Goal: Browse casually: Explore the website without a specific task or goal

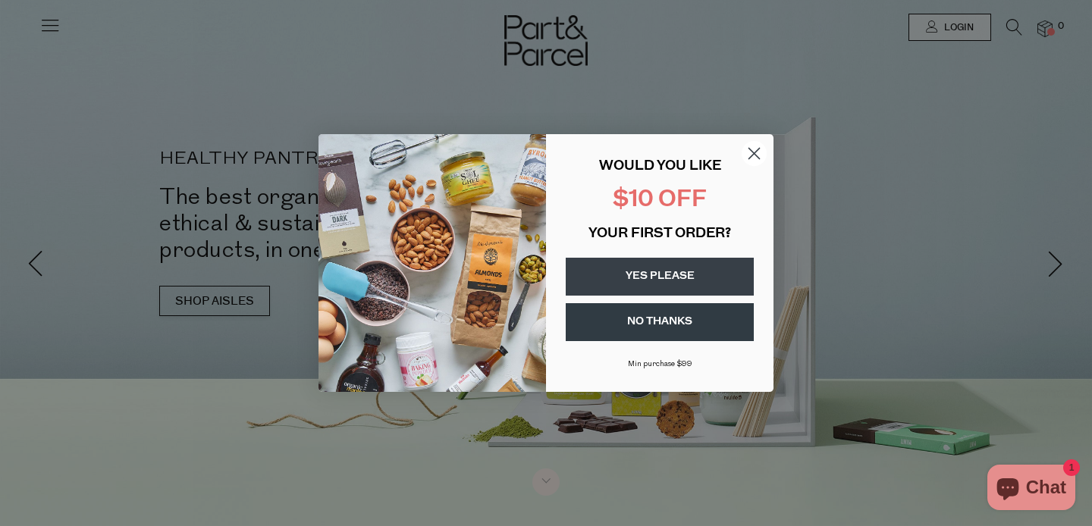
click at [748, 153] on circle "Close dialog" at bounding box center [754, 153] width 25 height 25
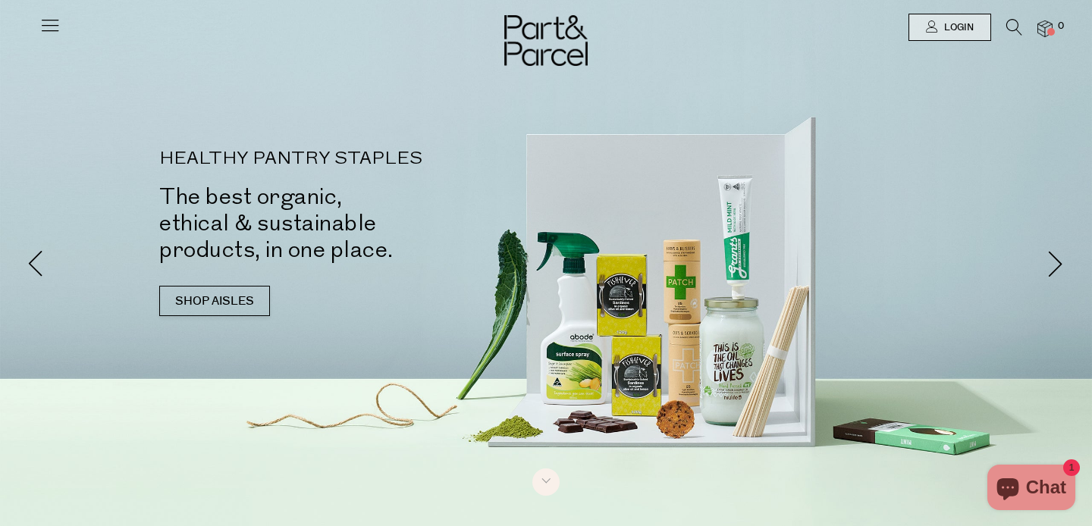
click at [51, 18] on icon at bounding box center [49, 24] width 21 height 21
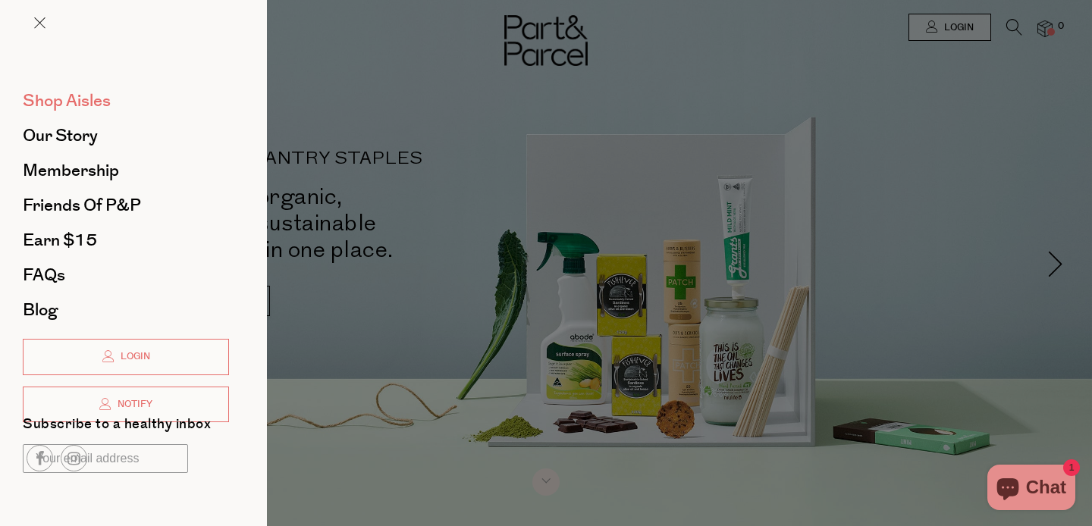
click at [67, 104] on span "Shop Aisles" at bounding box center [67, 101] width 88 height 24
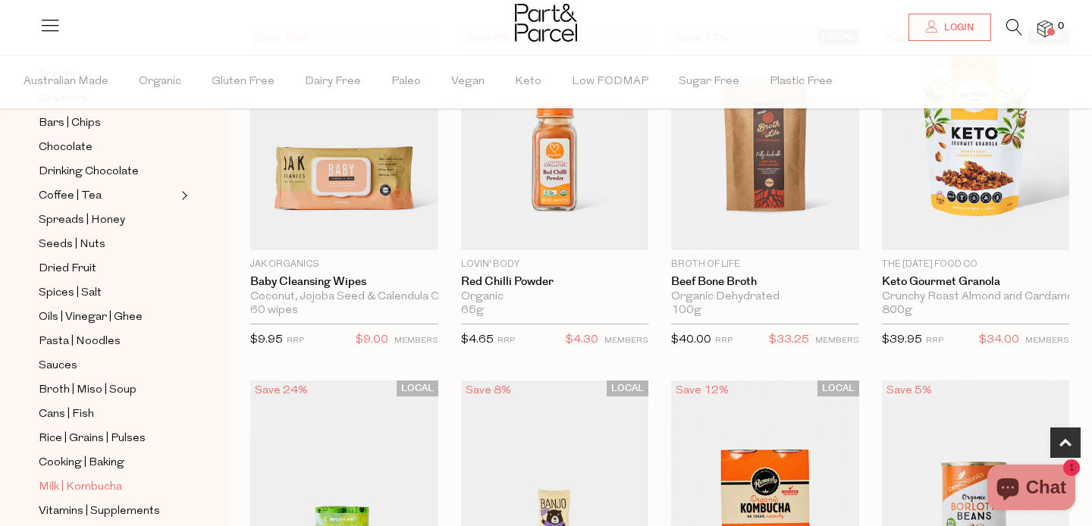
scroll to position [261, 0]
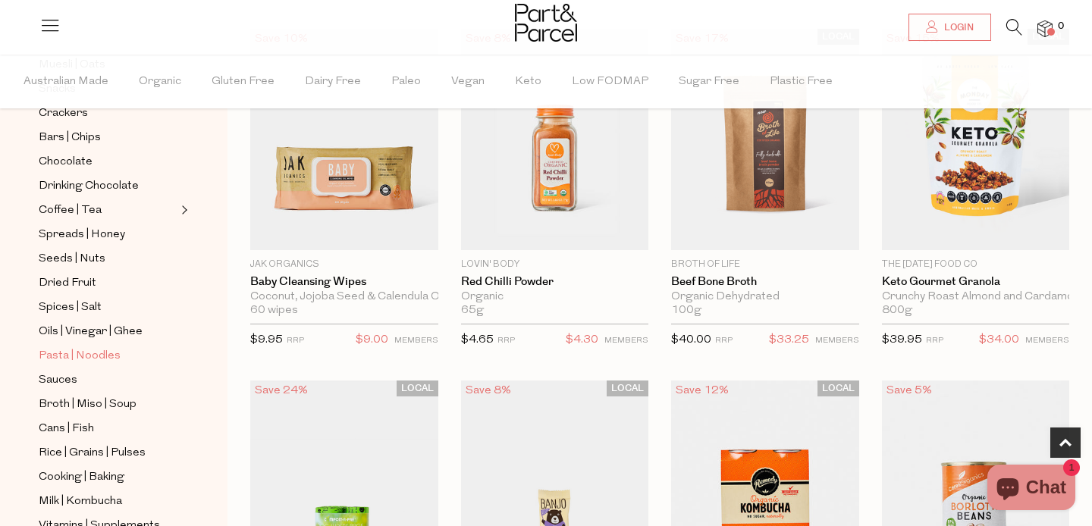
click at [97, 359] on span "Pasta | Noodles" at bounding box center [80, 356] width 82 height 18
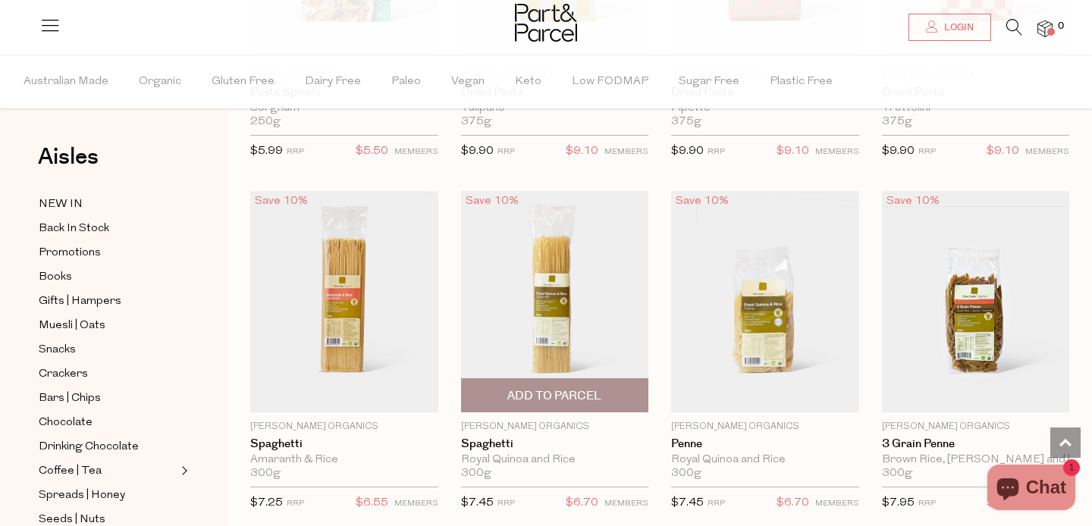
scroll to position [1191, 0]
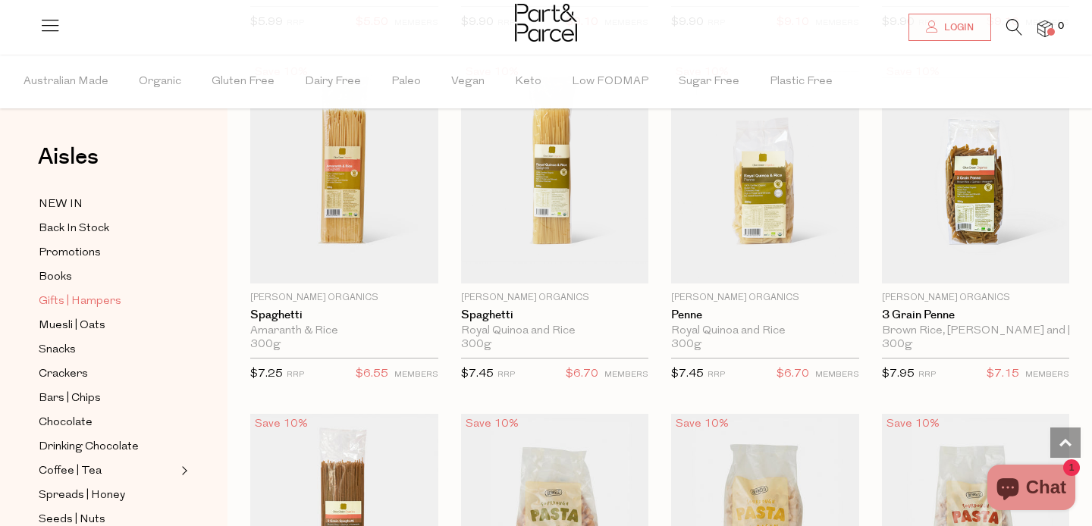
click at [71, 299] on span "Gifts | Hampers" at bounding box center [80, 302] width 83 height 18
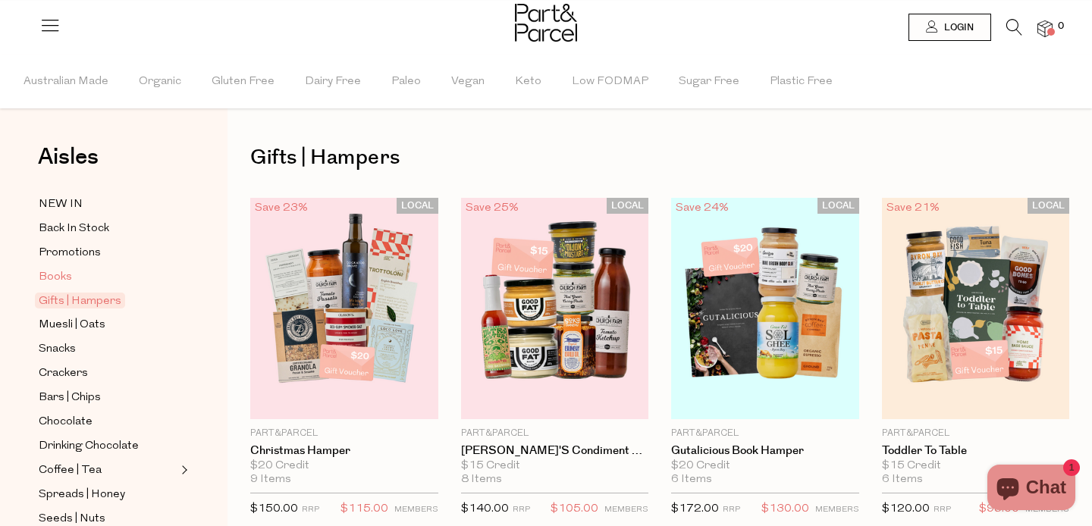
click at [61, 277] on span "Books" at bounding box center [55, 277] width 33 height 18
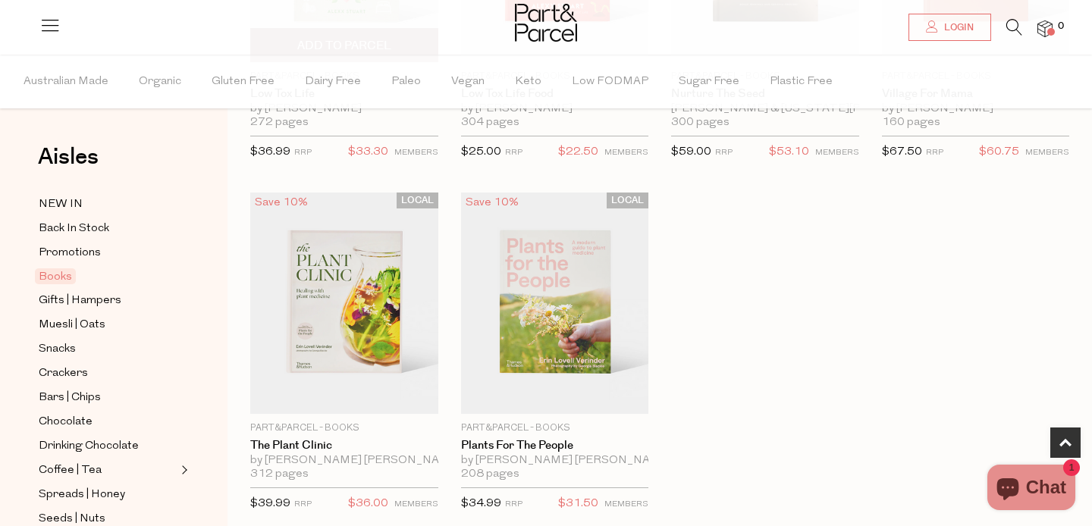
scroll to position [710, 0]
click at [100, 306] on span "Gifts | Hampers" at bounding box center [80, 301] width 83 height 18
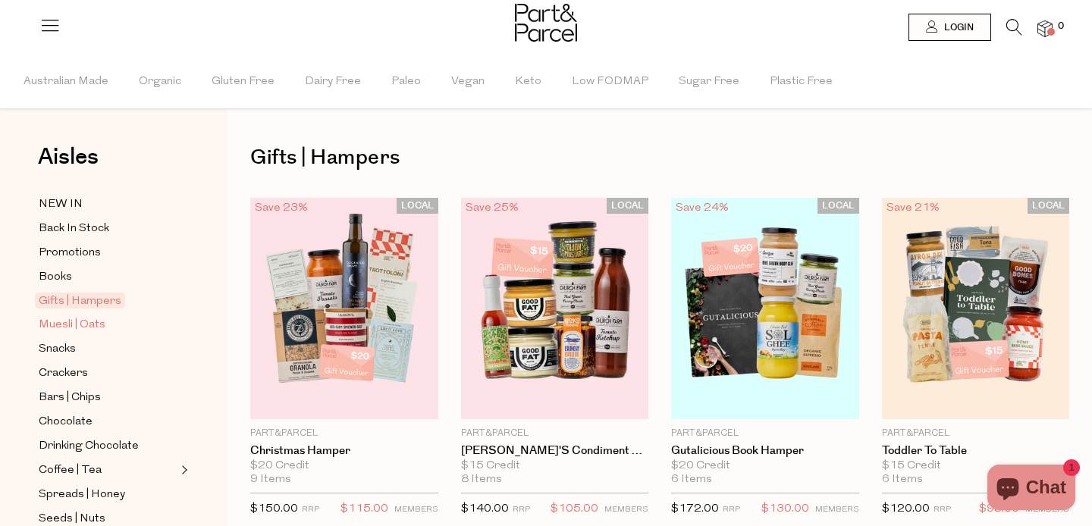
click at [64, 325] on span "Muesli | Oats" at bounding box center [72, 325] width 67 height 18
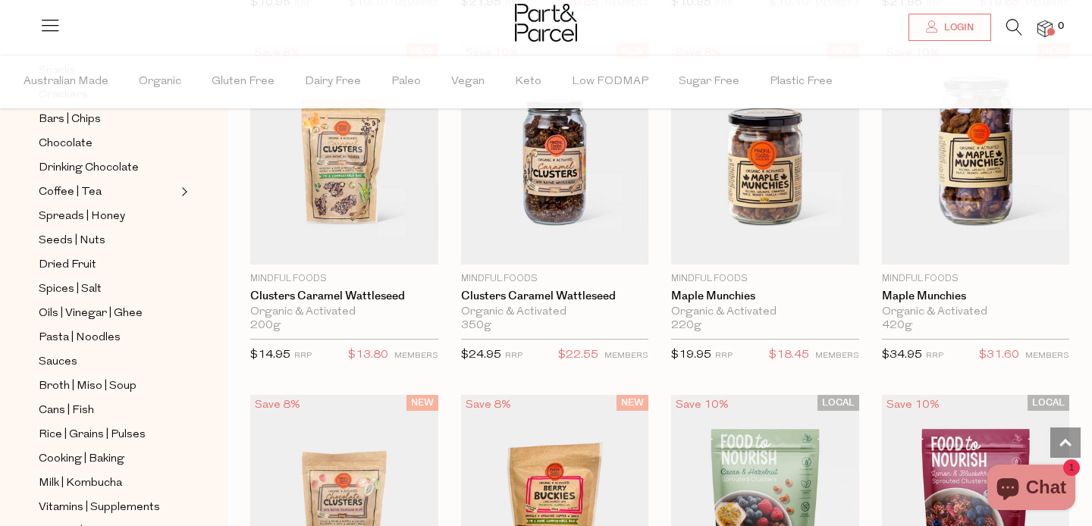
scroll to position [246, 0]
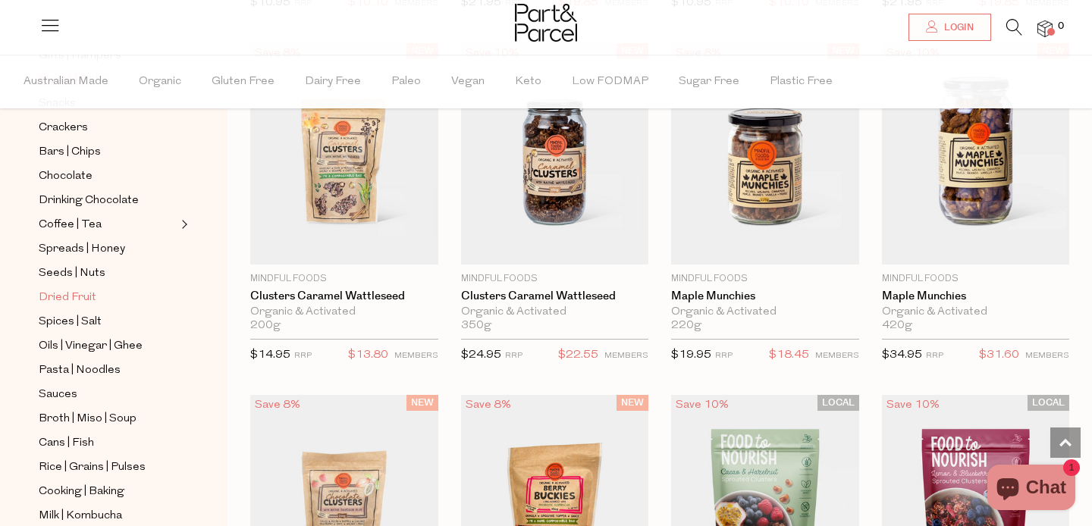
click at [86, 294] on span "Dried Fruit" at bounding box center [68, 298] width 58 height 18
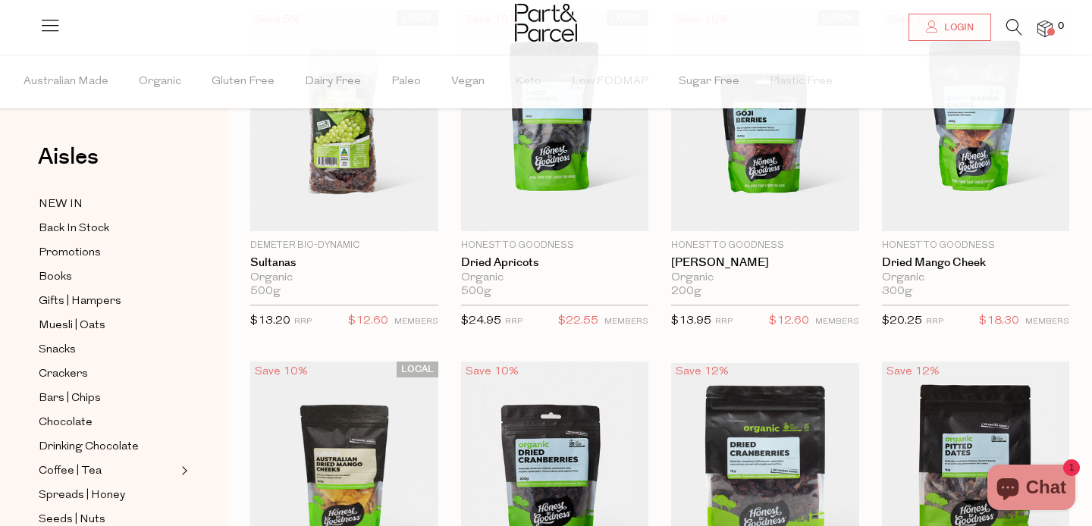
scroll to position [185, 0]
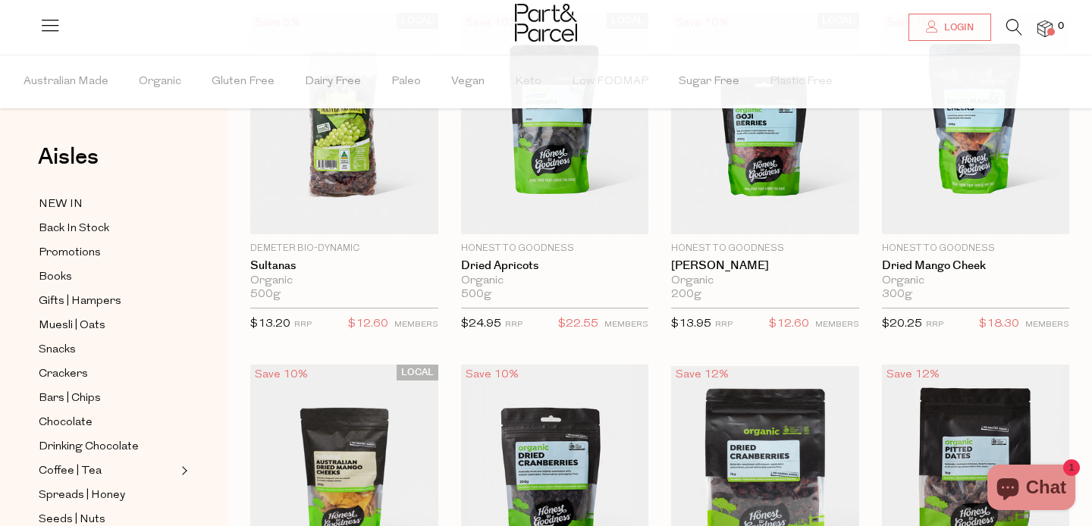
click at [53, 34] on icon at bounding box center [49, 24] width 21 height 21
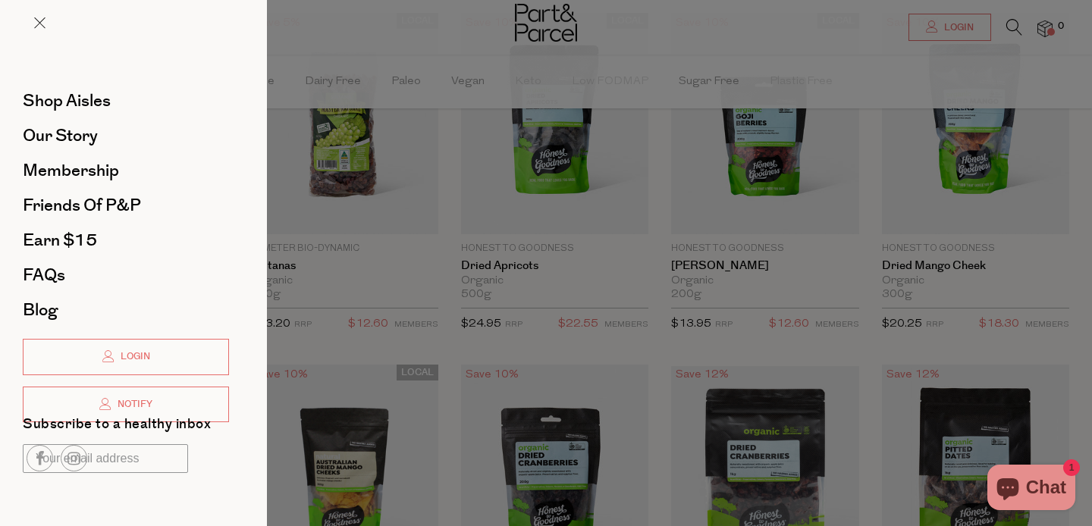
click at [388, 67] on div at bounding box center [546, 263] width 1092 height 526
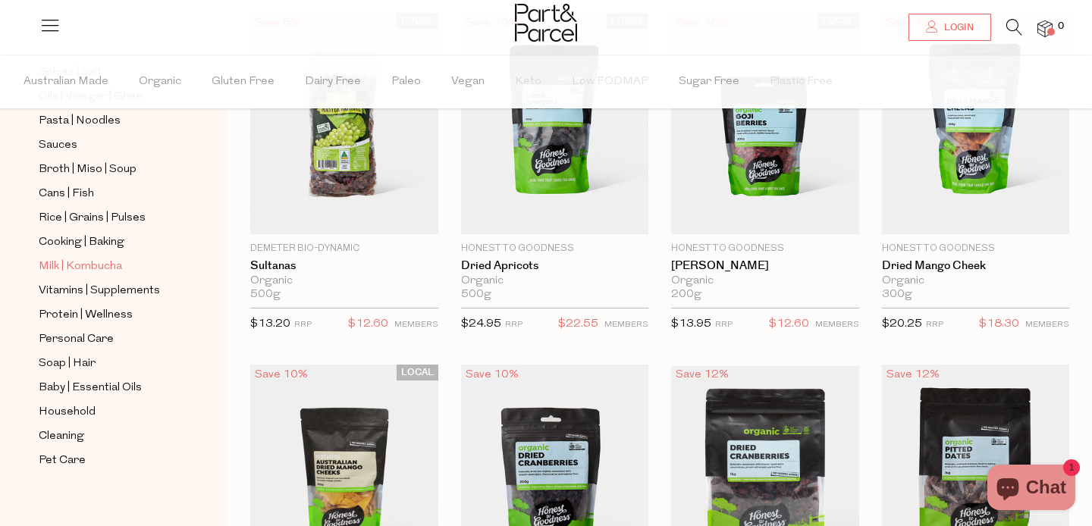
scroll to position [496, 0]
click at [76, 417] on span "Household" at bounding box center [67, 412] width 57 height 18
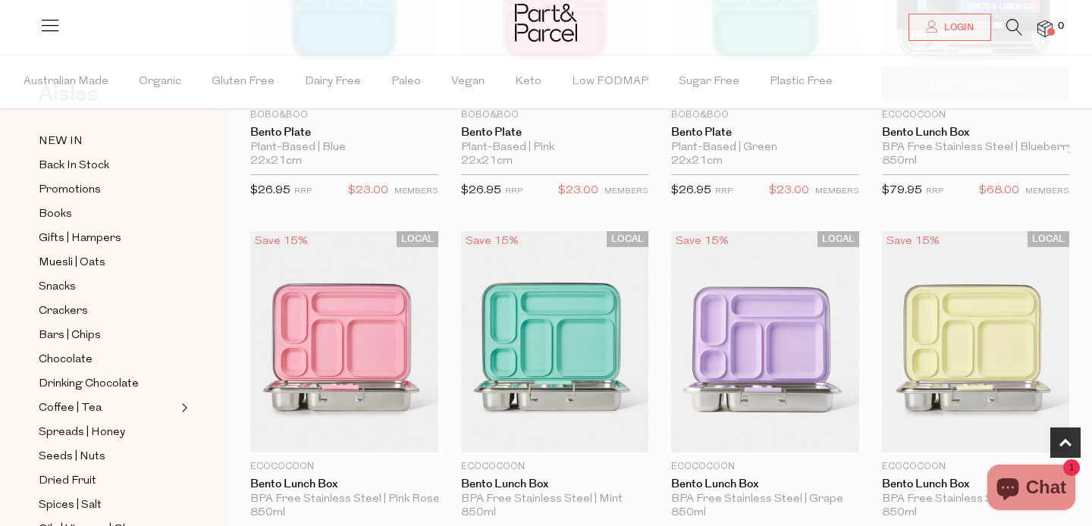
scroll to position [325, 0]
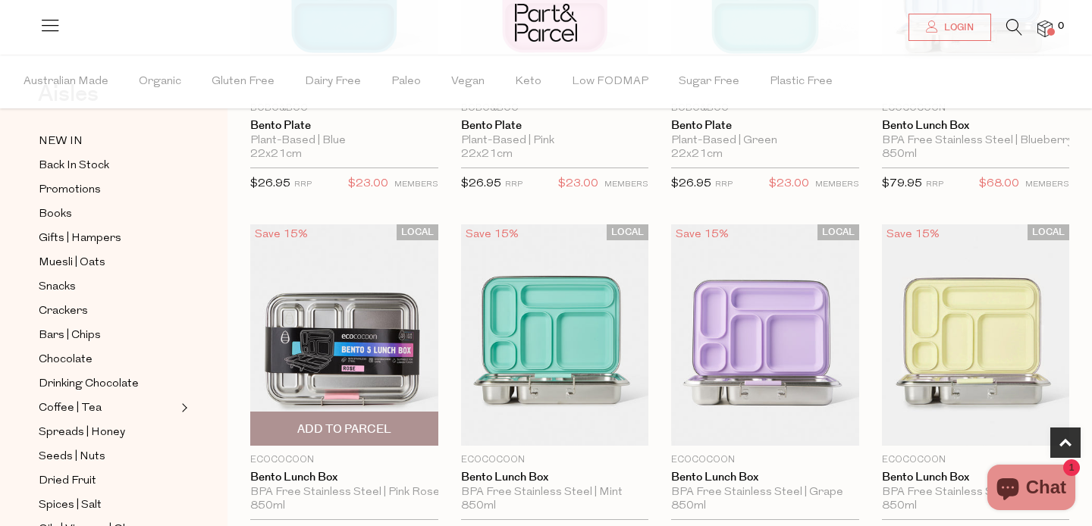
click at [361, 384] on img at bounding box center [344, 334] width 188 height 221
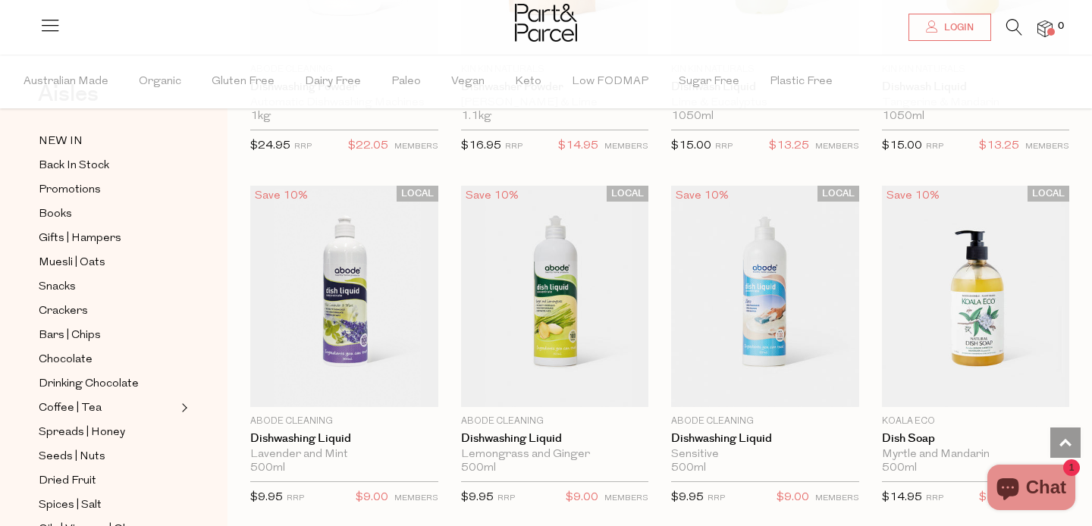
scroll to position [2832, 0]
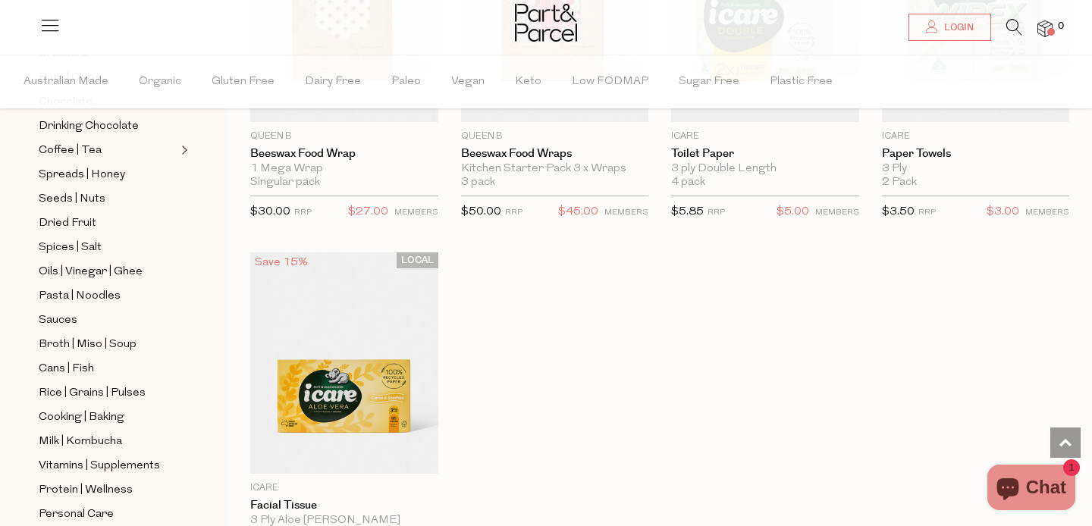
scroll to position [323, 0]
click at [130, 340] on span "Broth | Miso | Soup" at bounding box center [88, 343] width 98 height 18
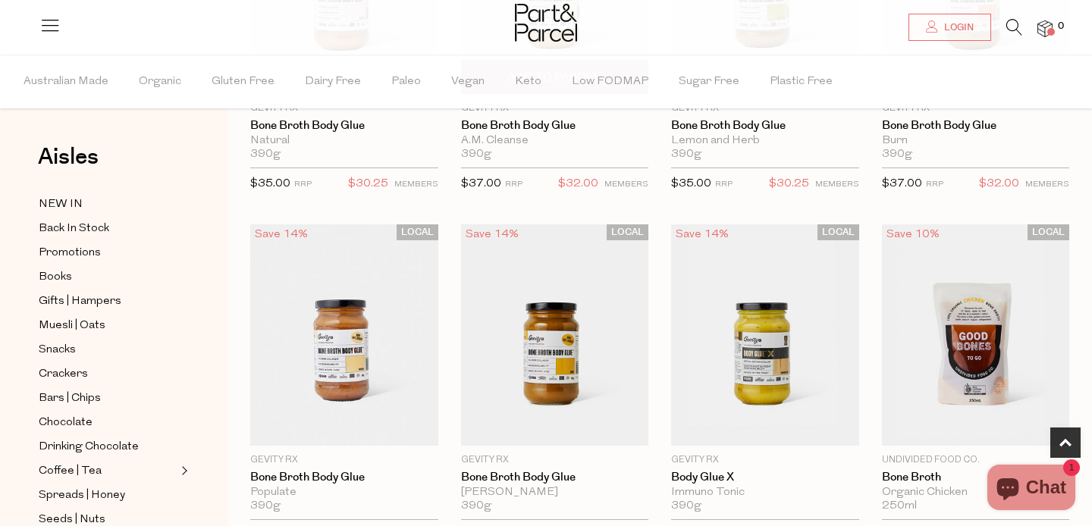
scroll to position [327, 0]
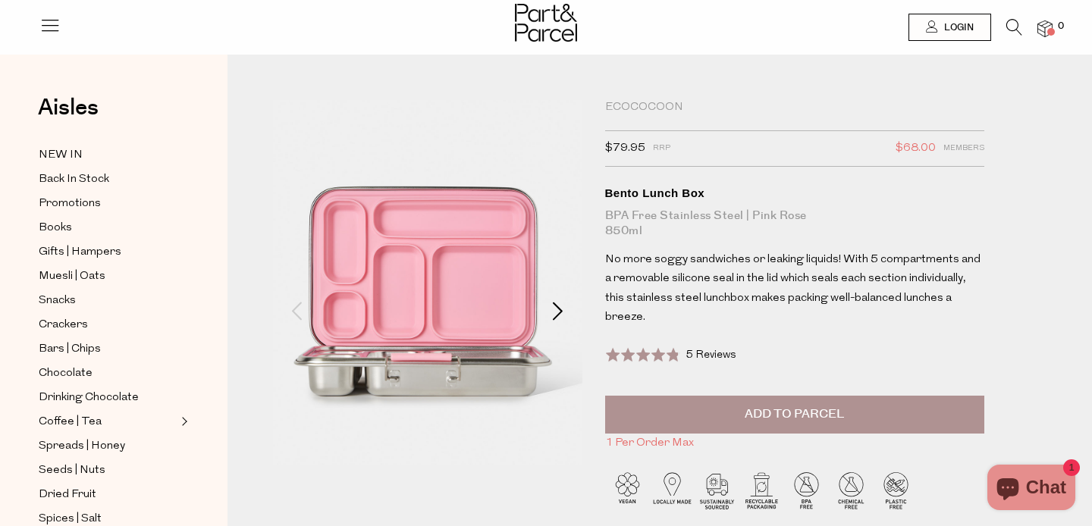
click at [550, 306] on span at bounding box center [558, 311] width 18 height 18
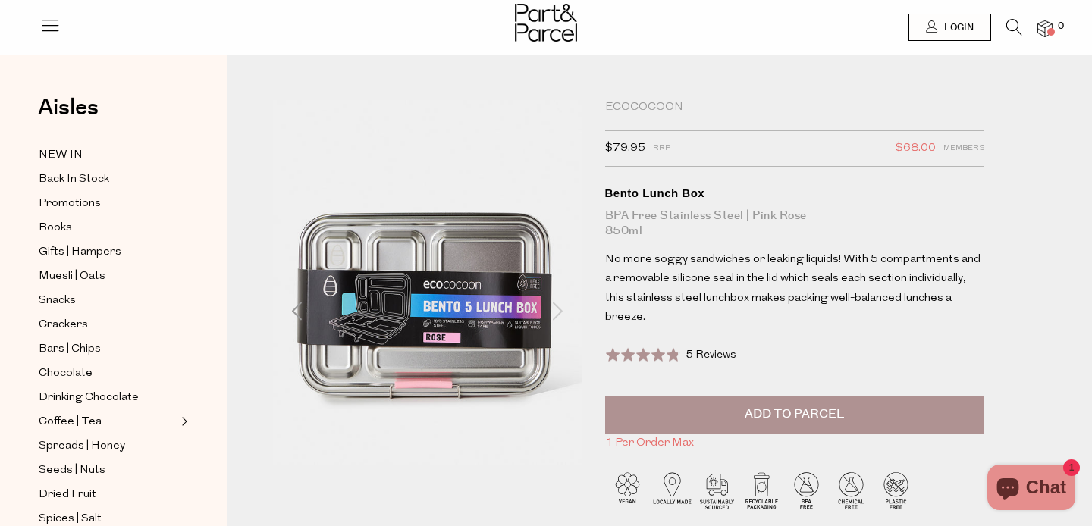
click at [550, 306] on span at bounding box center [558, 311] width 18 height 18
